Goal: Transaction & Acquisition: Register for event/course

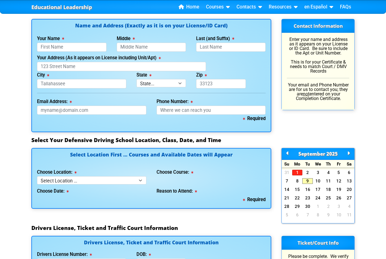
scroll to position [406, 0]
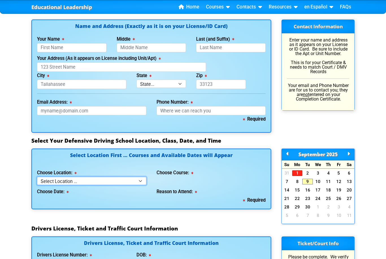
click at [51, 179] on select "Select Location ... Tampa Orlando Kissimmee [GEOGRAPHIC_DATA] - en español [GEO…" at bounding box center [91, 181] width 109 height 8
select select "4"
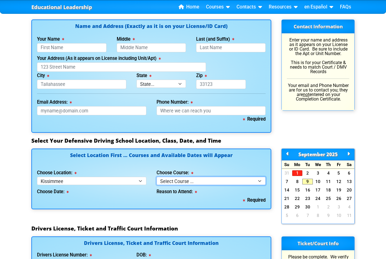
click at [161, 184] on select "Select Course ... 4 Hour BDI Class (Basic Course & TCAC) 4 Hour Under 25 Class …" at bounding box center [211, 181] width 109 height 8
select select "8"
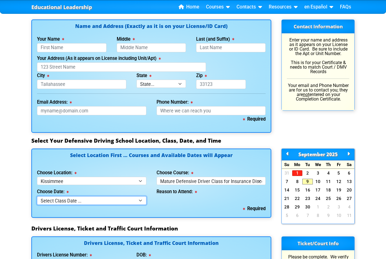
click at [47, 202] on select "Select Class Date ... [DATE] -- ([DATE] from 9:30am-1:30pm)" at bounding box center [91, 201] width 109 height 8
select select "[DATE], 4"
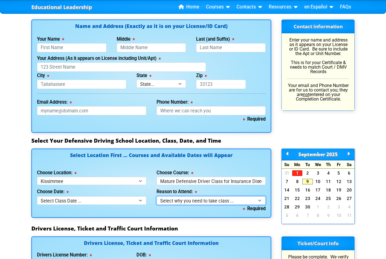
click at [209, 201] on select "Select why you need to take class ... Mature Driver Insurance Discount ([DEMOGR…" at bounding box center [211, 201] width 109 height 8
select select "Insurance Discount"
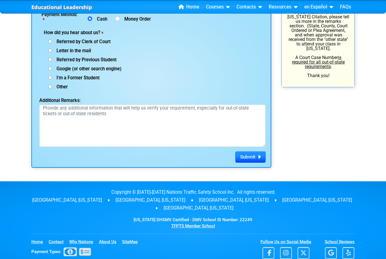
scroll to position [800, 0]
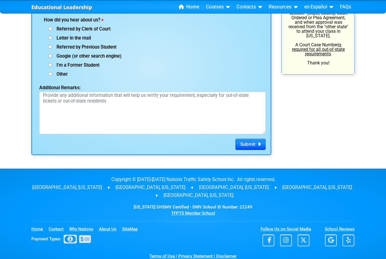
click at [250, 188] on p "Copyright © [DATE]-[DATE] Nations Traffic Safety School Inc. All rights reserve…" at bounding box center [193, 188] width 324 height 24
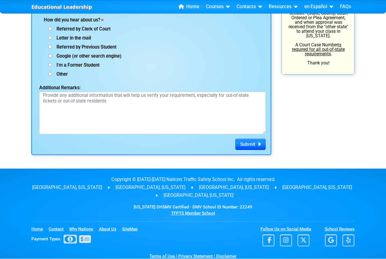
click at [251, 186] on p "Copyright © [DATE]-[DATE] Nations Traffic Safety School Inc. All rights reserve…" at bounding box center [193, 188] width 324 height 24
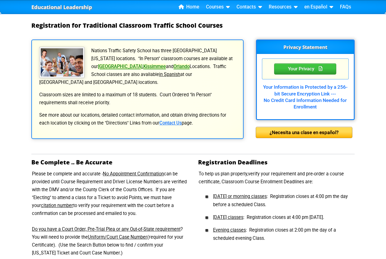
scroll to position [0, 0]
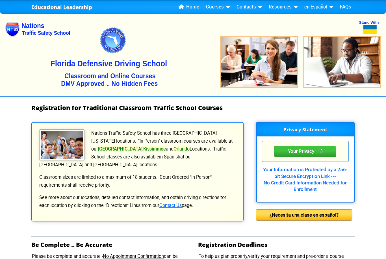
click at [225, 5] on link "Courses" at bounding box center [218, 7] width 28 height 8
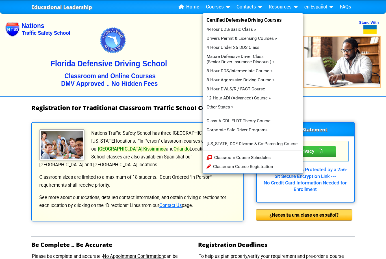
click at [287, 8] on link "Resources" at bounding box center [283, 7] width 33 height 8
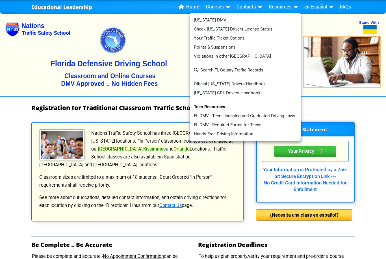
click at [349, 7] on link "FAQs" at bounding box center [346, 7] width 16 height 8
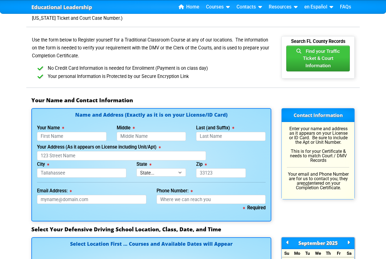
scroll to position [319, 0]
